Goal: Task Accomplishment & Management: Use online tool/utility

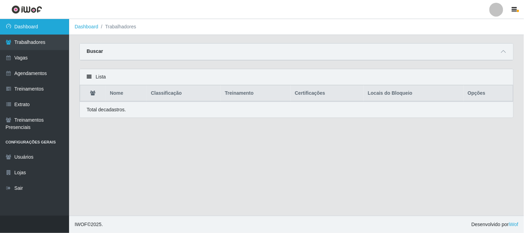
click at [22, 29] on link "Dashboard" at bounding box center [34, 27] width 69 height 16
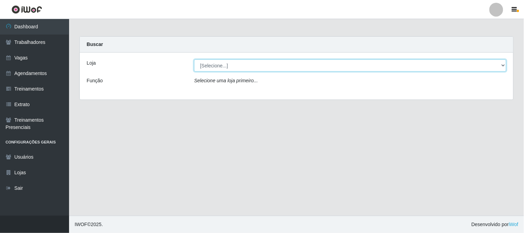
drag, startPoint x: 220, startPoint y: 62, endPoint x: 222, endPoint y: 71, distance: 8.8
click at [222, 67] on select "[Selecione...] Sapore D'italia" at bounding box center [350, 65] width 312 height 12
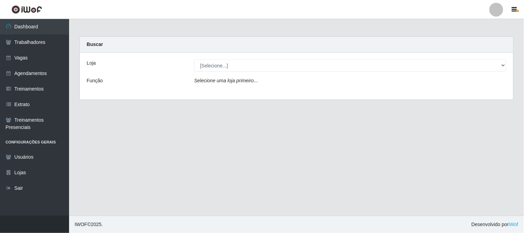
click at [220, 92] on div "Loja [Selecione...] Sapore D'italia Função Selecione uma loja primeiro..." at bounding box center [297, 76] width 434 height 47
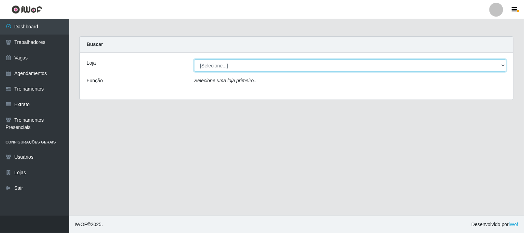
drag, startPoint x: 227, startPoint y: 63, endPoint x: 227, endPoint y: 70, distance: 6.9
click at [227, 64] on select "[Selecione...] Sapore D'italia" at bounding box center [350, 65] width 312 height 12
select select "266"
click at [194, 59] on select "[Selecione...] Sapore D'italia" at bounding box center [350, 65] width 312 height 12
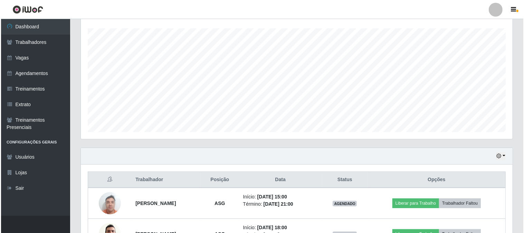
scroll to position [165, 0]
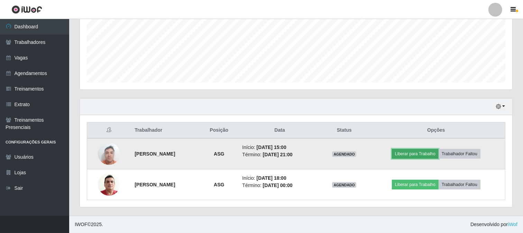
click at [424, 153] on button "Liberar para Trabalho" at bounding box center [415, 154] width 47 height 10
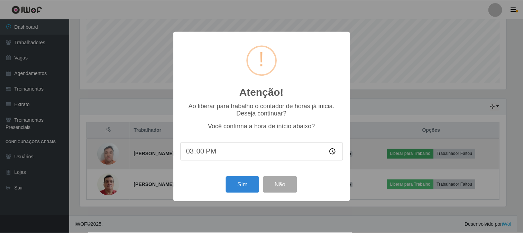
scroll to position [143, 428]
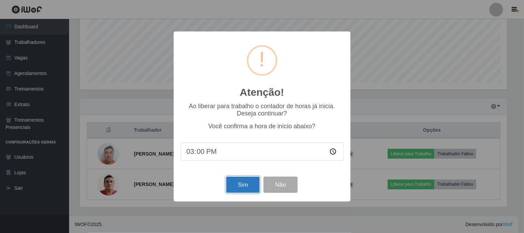
click at [237, 182] on button "Sim" at bounding box center [243, 185] width 34 height 16
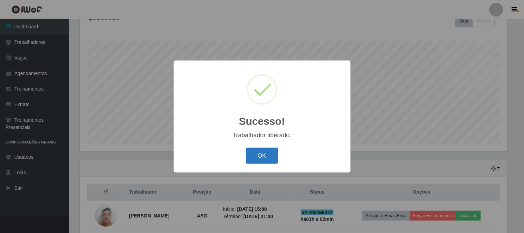
click at [271, 158] on button "OK" at bounding box center [262, 156] width 32 height 16
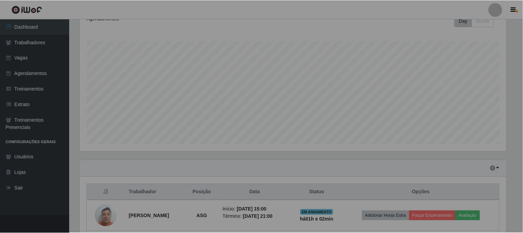
scroll to position [143, 432]
